Goal: Navigation & Orientation: Find specific page/section

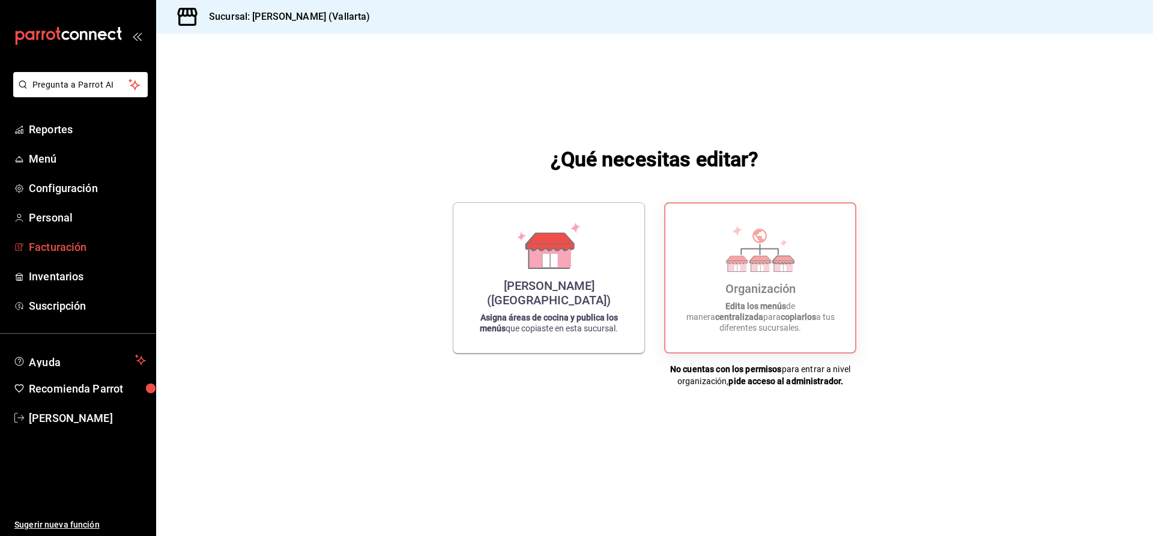
click at [76, 249] on span "Facturación" at bounding box center [87, 247] width 117 height 16
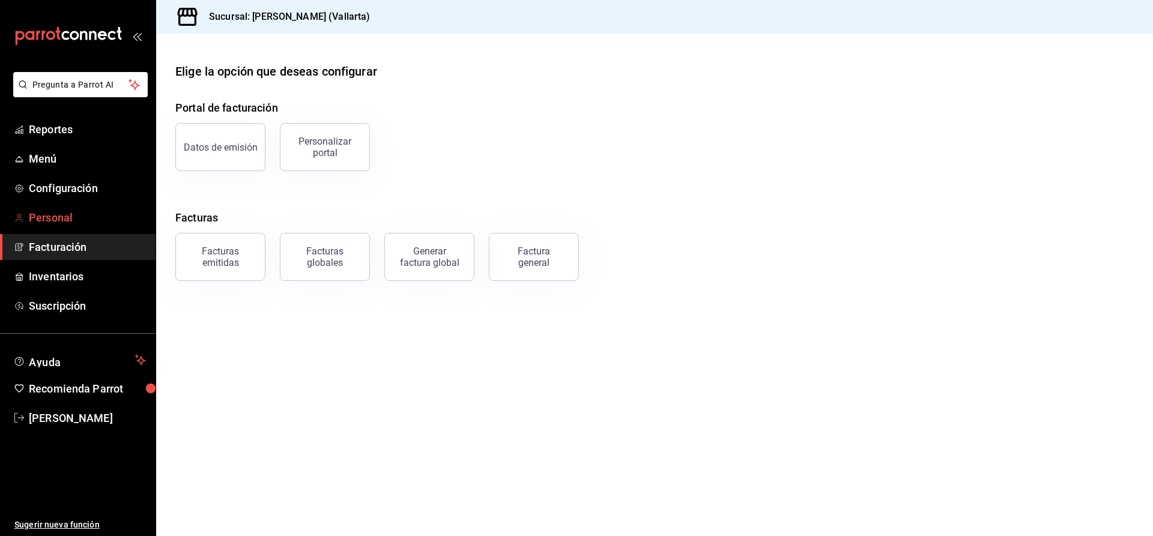
click at [76, 222] on span "Personal" at bounding box center [87, 218] width 117 height 16
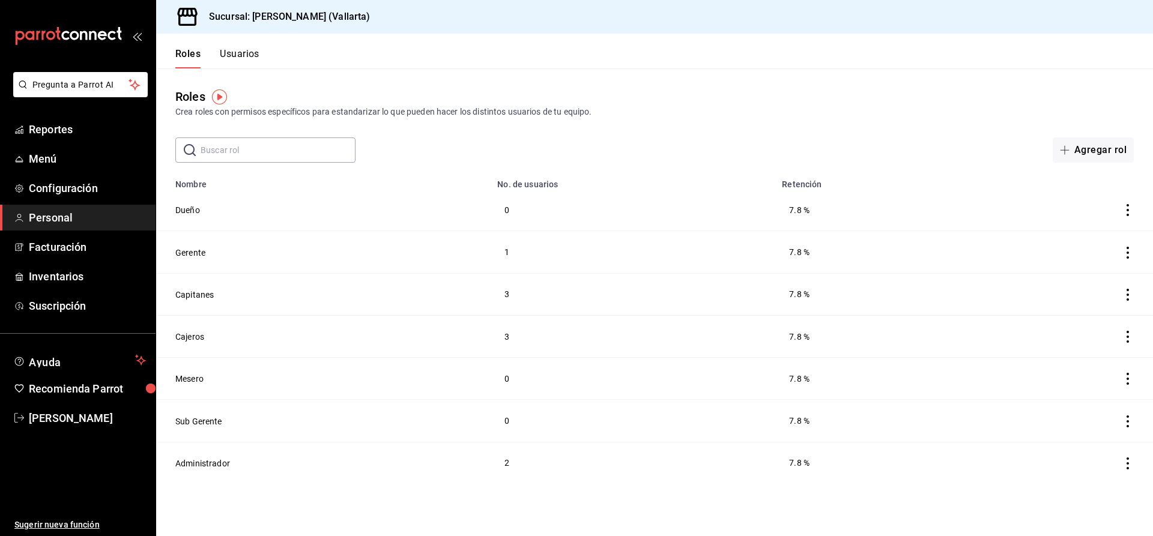
click at [719, 163] on main "Roles Crea roles con permisos específicos para estandarizar lo que pueden hacer…" at bounding box center [654, 302] width 997 height 468
click at [55, 166] on span "Menú" at bounding box center [87, 159] width 117 height 16
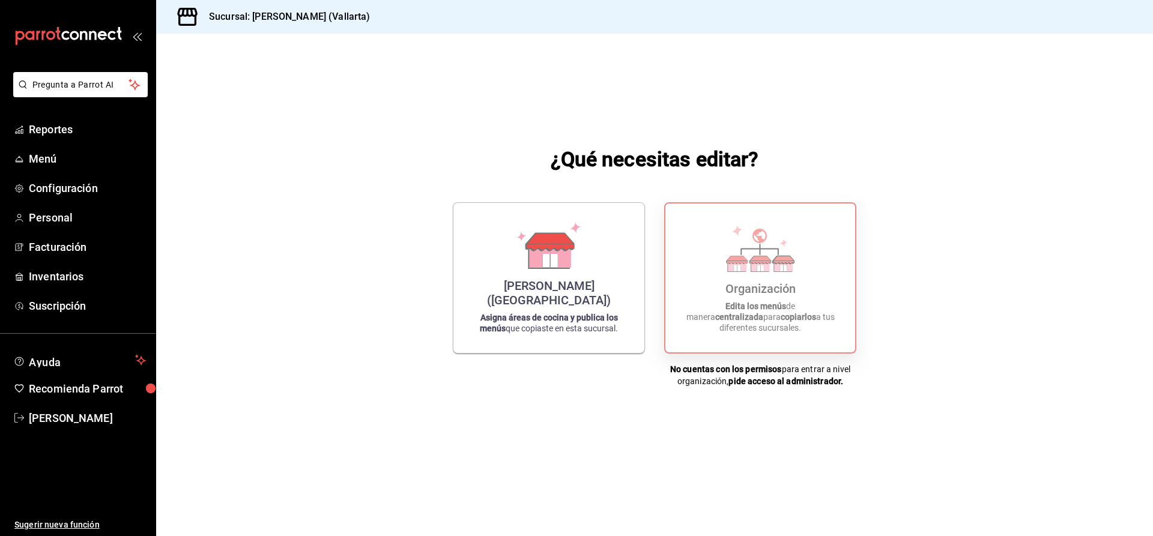
click at [703, 268] on div "Organización Edita los menús de manera centralizada para copiarlos a tus difere…" at bounding box center [760, 278] width 161 height 130
drag, startPoint x: 53, startPoint y: 276, endPoint x: 219, endPoint y: 208, distance: 179.4
click at [53, 276] on span "Inventarios" at bounding box center [87, 276] width 117 height 16
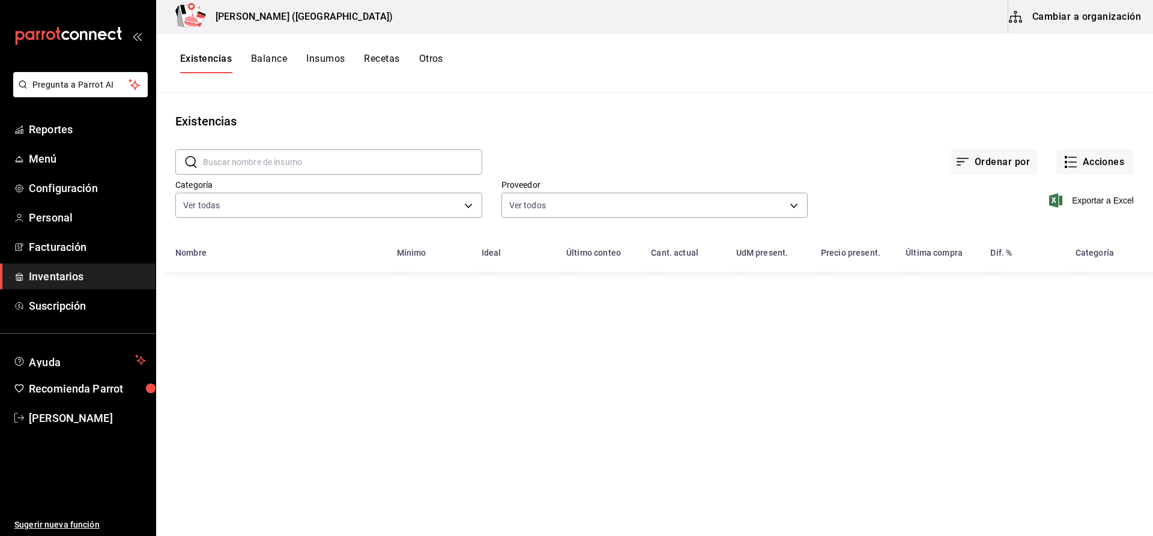
click at [1100, 22] on button "Cambiar a organización" at bounding box center [1075, 17] width 135 height 34
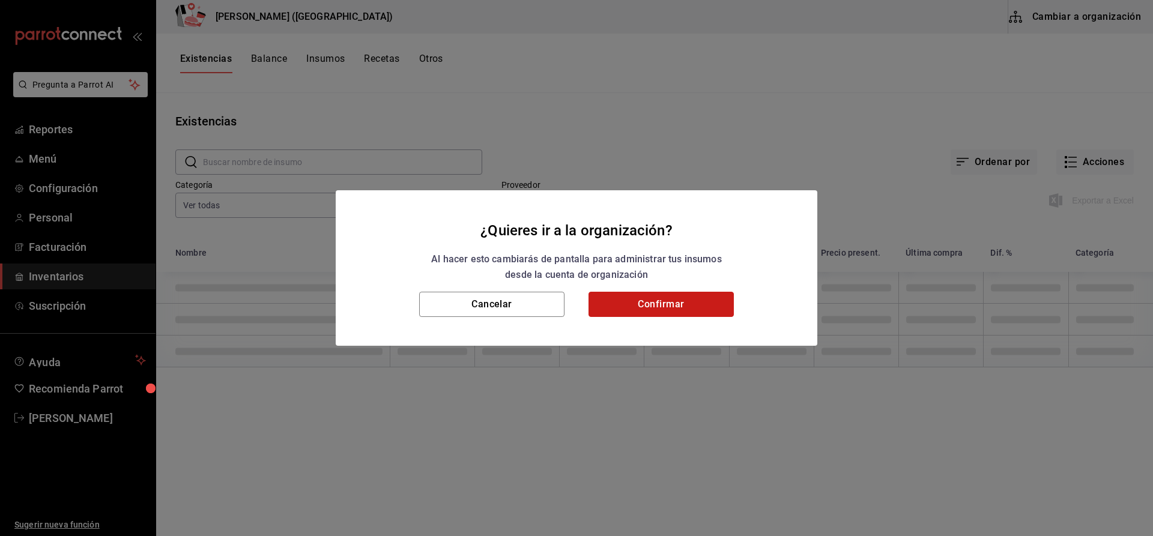
click at [682, 304] on button "Confirmar" at bounding box center [661, 304] width 145 height 25
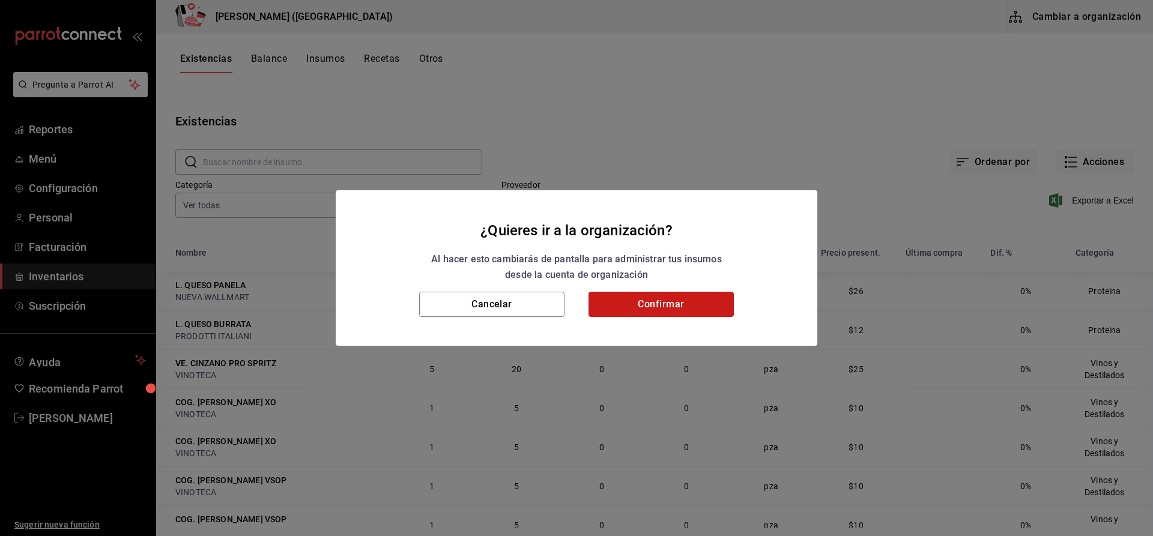
click at [682, 294] on button "Confirmar" at bounding box center [661, 304] width 145 height 25
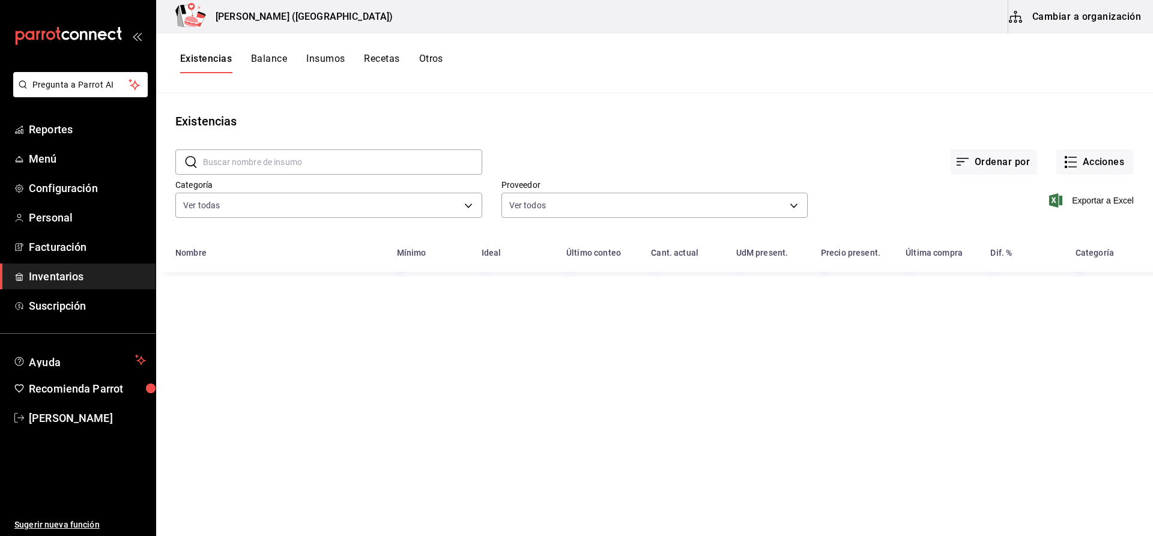
click at [381, 58] on button "Recetas" at bounding box center [381, 63] width 35 height 20
